Goal: Transaction & Acquisition: Purchase product/service

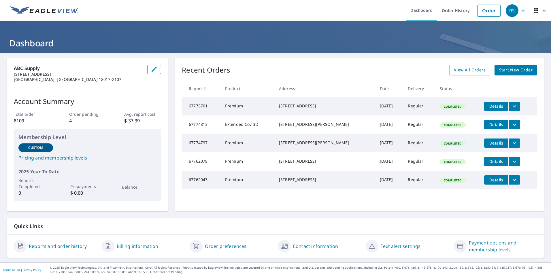
click at [501, 69] on span "Start New Order" at bounding box center [515, 70] width 33 height 7
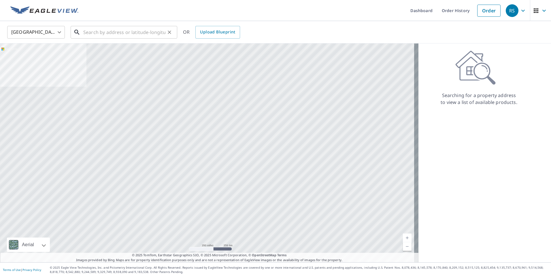
click at [95, 35] on input "text" at bounding box center [124, 32] width 82 height 16
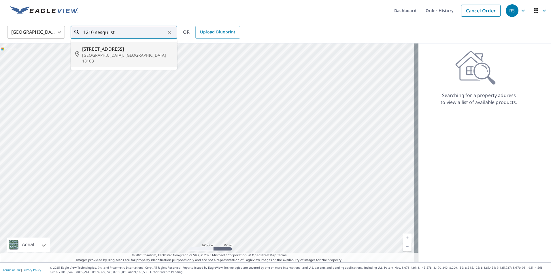
click at [120, 52] on p "[GEOGRAPHIC_DATA], [GEOGRAPHIC_DATA] 18103" at bounding box center [127, 58] width 90 height 12
type input "[STREET_ADDRESS]"
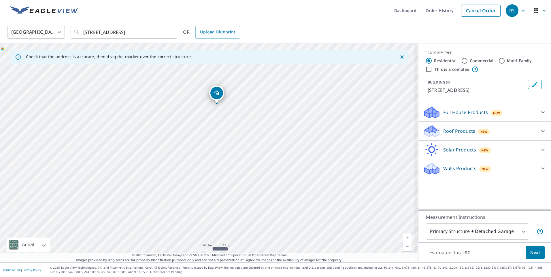
drag, startPoint x: 199, startPoint y: 168, endPoint x: 210, endPoint y: 112, distance: 56.8
click at [210, 112] on div "[STREET_ADDRESS]" at bounding box center [209, 153] width 418 height 219
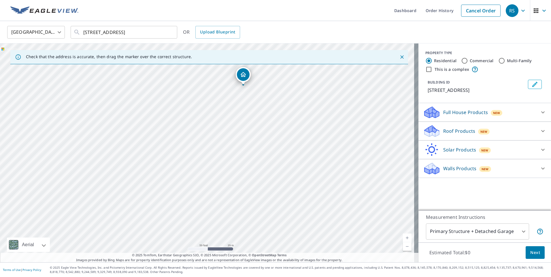
drag, startPoint x: 211, startPoint y: 112, endPoint x: 213, endPoint y: 151, distance: 39.8
click at [213, 151] on div "[STREET_ADDRESS]" at bounding box center [209, 153] width 418 height 219
drag, startPoint x: 245, startPoint y: 92, endPoint x: 254, endPoint y: 86, distance: 10.9
click at [254, 86] on div "[STREET_ADDRESS]" at bounding box center [209, 153] width 418 height 219
drag, startPoint x: 252, startPoint y: 76, endPoint x: 186, endPoint y: 155, distance: 103.1
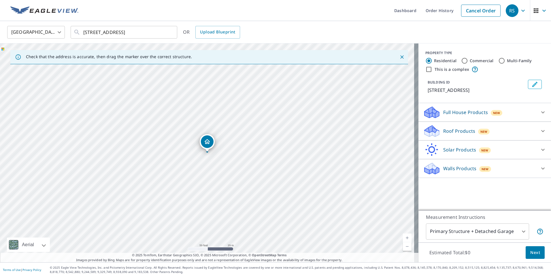
click at [460, 133] on p "Roof Products" at bounding box center [459, 131] width 32 height 7
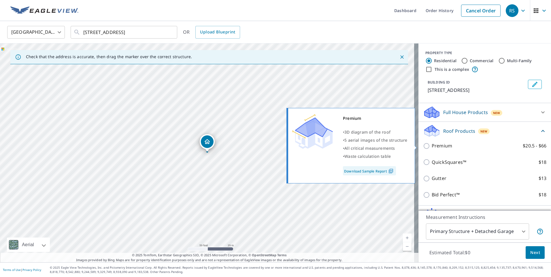
click at [424, 146] on input "Premium $20.5 - $66" at bounding box center [427, 146] width 9 height 7
checkbox input "true"
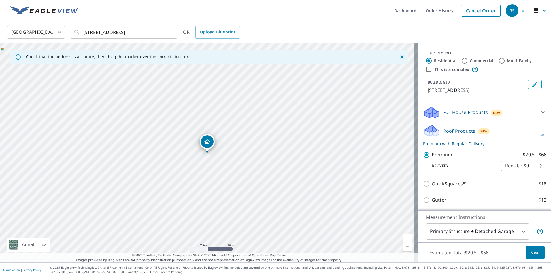
click at [516, 232] on body "RS RS Dashboard Order History Cancel Order RS [GEOGRAPHIC_DATA] [GEOGRAPHIC_DAT…" at bounding box center [275, 138] width 551 height 277
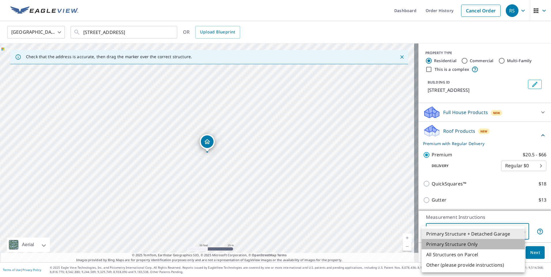
click at [486, 242] on li "Primary Structure Only" at bounding box center [473, 244] width 103 height 10
type input "2"
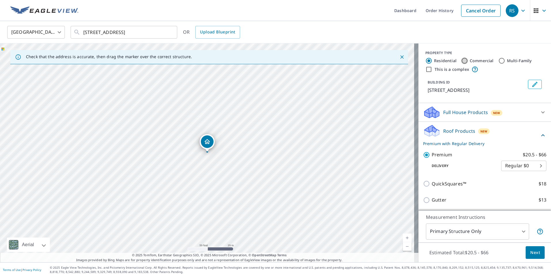
click at [461, 59] on input "Commercial" at bounding box center [464, 60] width 7 height 7
radio input "true"
type input "4"
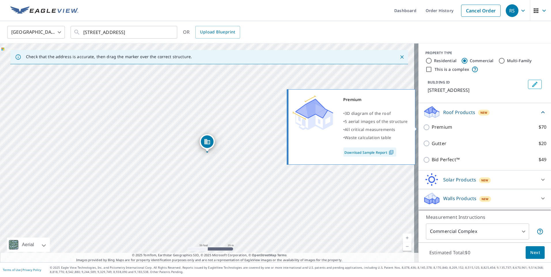
click at [423, 128] on input "Premium $70" at bounding box center [427, 127] width 9 height 7
checkbox input "true"
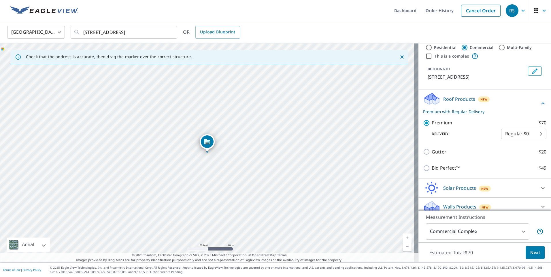
scroll to position [19, 0]
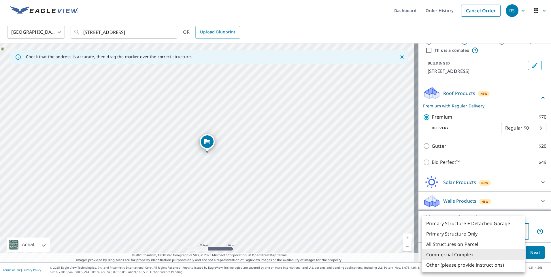
click at [491, 233] on body "RS RS Dashboard Order History Cancel Order RS [GEOGRAPHIC_DATA] [GEOGRAPHIC_DAT…" at bounding box center [275, 138] width 551 height 277
click at [491, 233] on li "Primary Structure Only" at bounding box center [473, 234] width 103 height 10
type input "2"
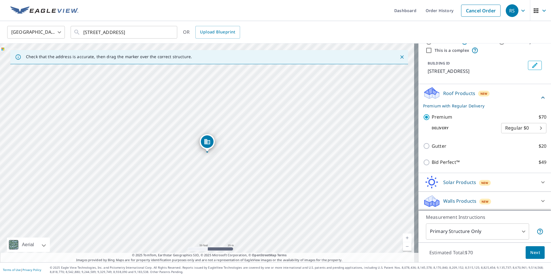
click at [207, 150] on div "Dropped pin, building 1, Commercial property, 1236 Sesqui St Allentown, PA 18103" at bounding box center [206, 149] width 7 height 6
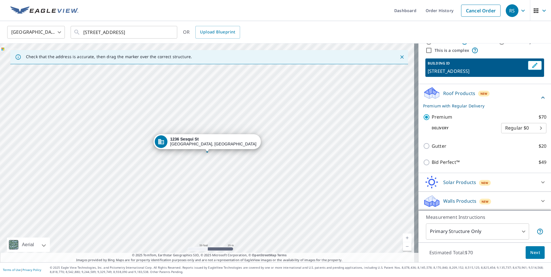
click at [207, 150] on div "Dropped pin, building 1, Commercial property, 1236 Sesqui St Allentown, PA 18103" at bounding box center [206, 149] width 7 height 6
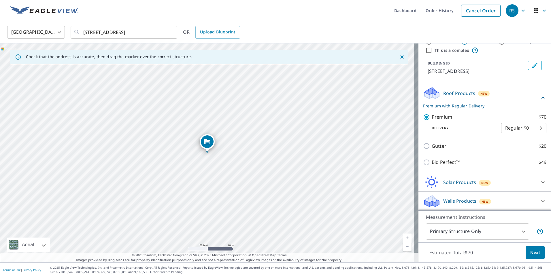
click at [207, 150] on div "Dropped pin, building 1, Commercial property, 1236 Sesqui St Allentown, PA 18103" at bounding box center [206, 149] width 7 height 6
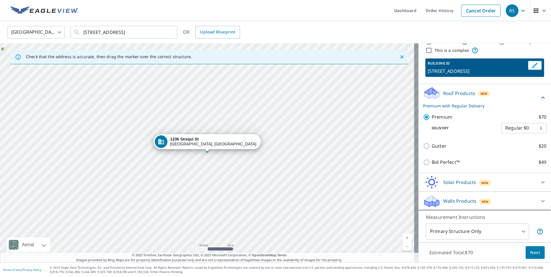
click at [534, 253] on span "Next" at bounding box center [535, 252] width 10 height 7
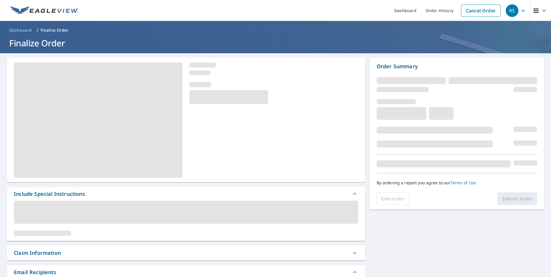
scroll to position [86, 0]
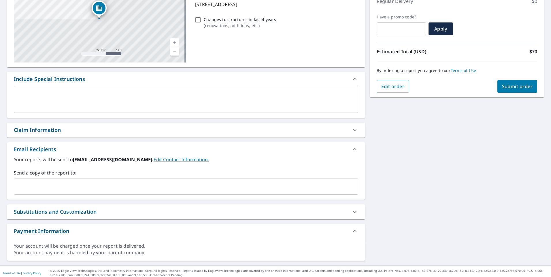
click at [92, 180] on div "​" at bounding box center [186, 187] width 344 height 16
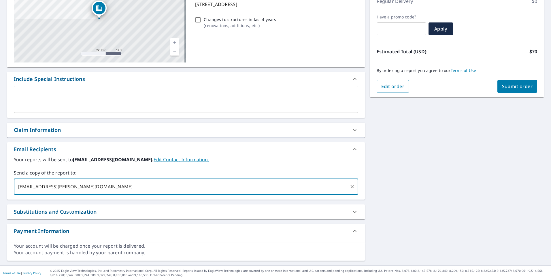
type input "[EMAIL_ADDRESS][PERSON_NAME][DOMAIN_NAME]"
click at [511, 87] on span "Submit order" at bounding box center [517, 86] width 31 height 6
checkbox input "true"
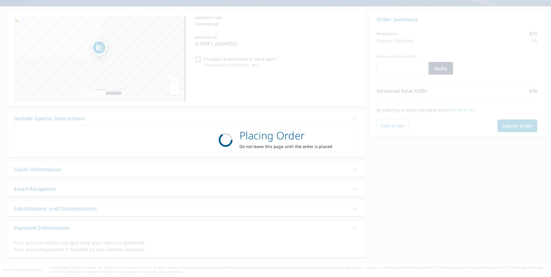
scroll to position [47, 0]
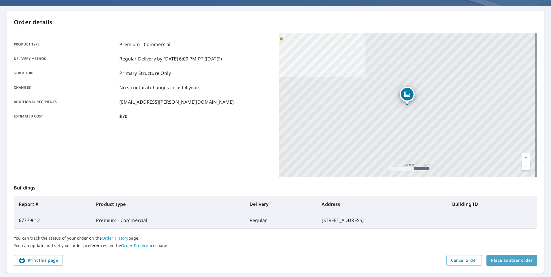
click at [509, 258] on span "Place another order" at bounding box center [511, 260] width 41 height 7
